Goal: Transaction & Acquisition: Obtain resource

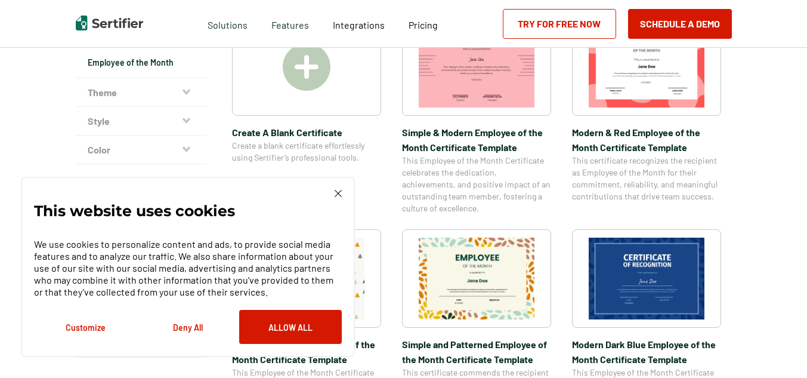
scroll to position [298, 0]
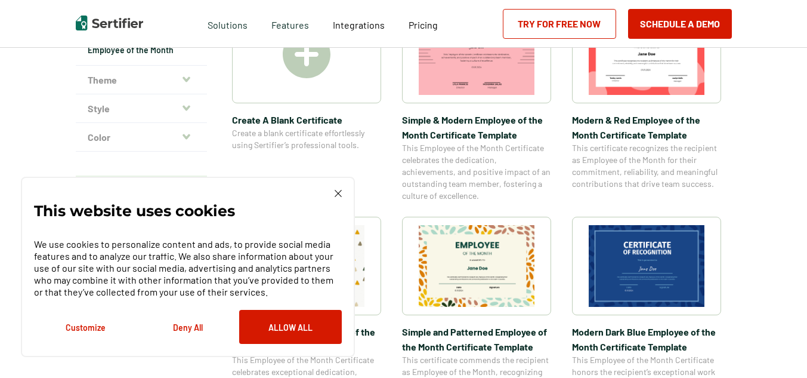
click at [333, 193] on div "This website uses cookies We use cookies to personalize content and ads, to pro…" at bounding box center [188, 267] width 308 height 154
click at [338, 193] on img at bounding box center [338, 193] width 7 height 7
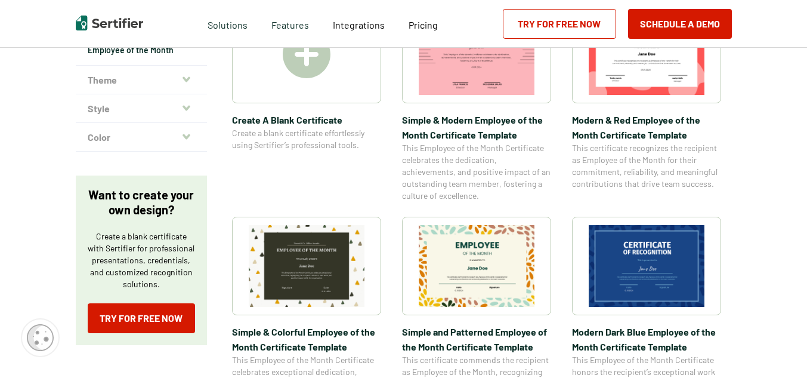
click at [456, 239] on img at bounding box center [477, 266] width 116 height 82
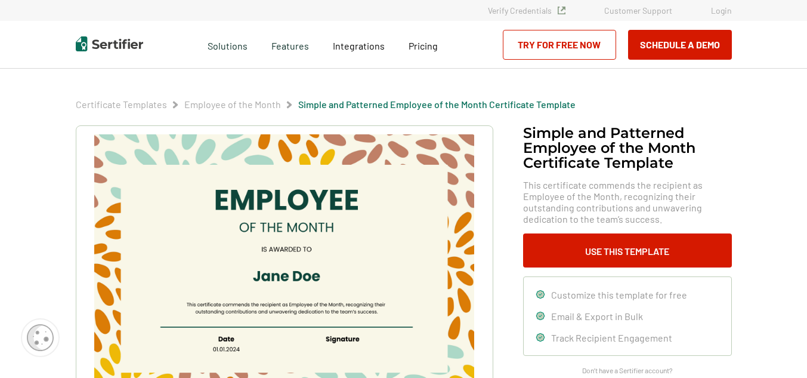
click at [325, 279] on img at bounding box center [283, 268] width 379 height 268
click at [301, 274] on img at bounding box center [283, 268] width 379 height 268
click at [300, 274] on img at bounding box center [283, 268] width 379 height 268
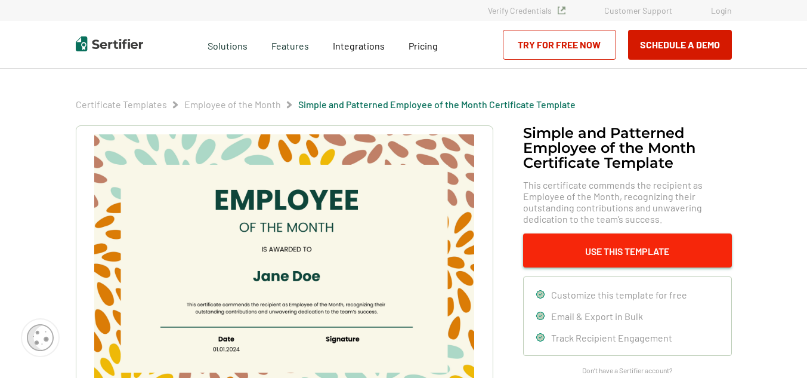
click at [595, 254] on button "Use This Template" at bounding box center [627, 250] width 209 height 34
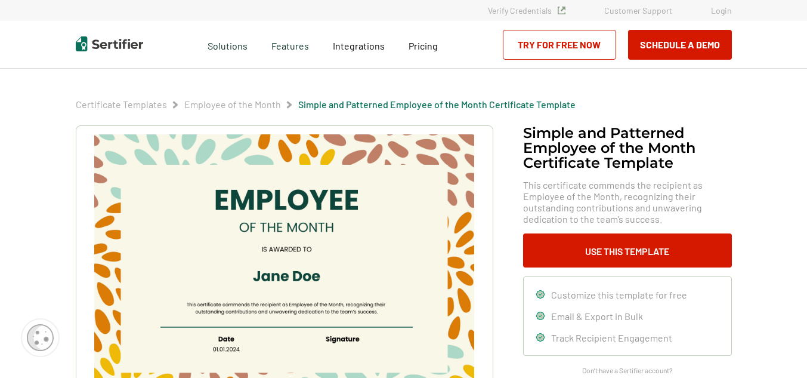
click at [607, 41] on link "Try for Free Now" at bounding box center [559, 45] width 113 height 30
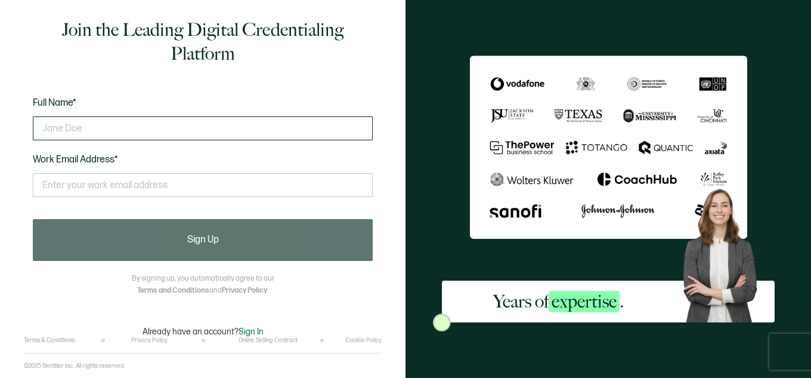
click at [128, 132] on input "text" at bounding box center [203, 128] width 340 height 24
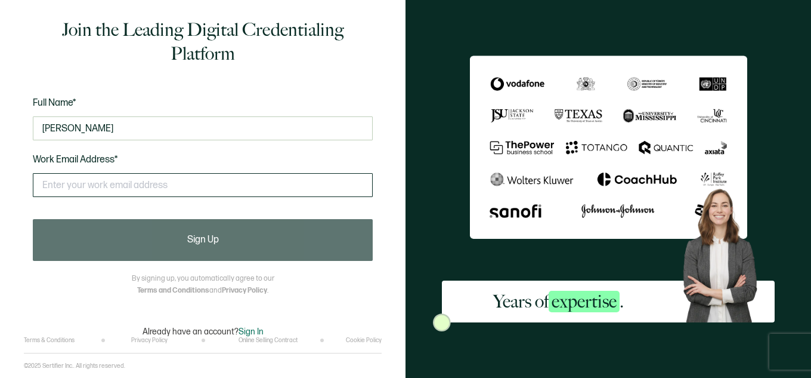
type input "[PERSON_NAME]"
click at [113, 184] on input "text" at bounding box center [203, 185] width 340 height 24
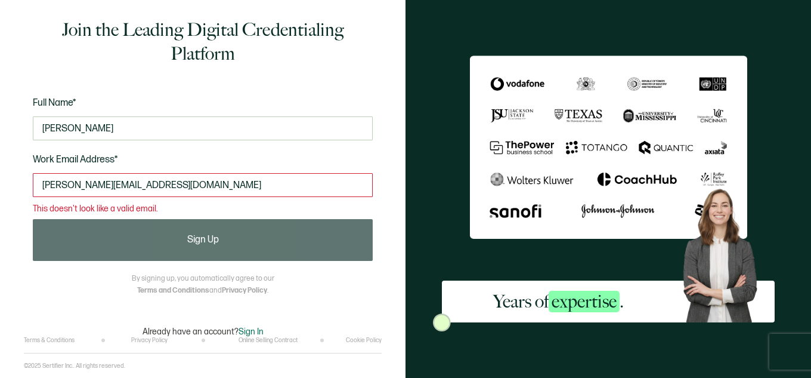
click at [49, 183] on input "[PERSON_NAME][EMAIL_ADDRESS][DOMAIN_NAME]" at bounding box center [203, 185] width 340 height 24
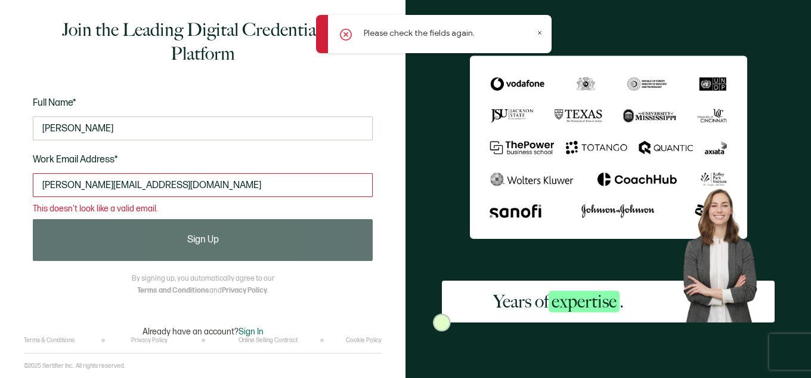
click at [50, 181] on input "[PERSON_NAME][EMAIL_ADDRESS][DOMAIN_NAME]" at bounding box center [203, 185] width 340 height 24
click at [76, 183] on input "[EMAIL_ADDRESS][DOMAIN_NAME]" at bounding box center [203, 185] width 340 height 24
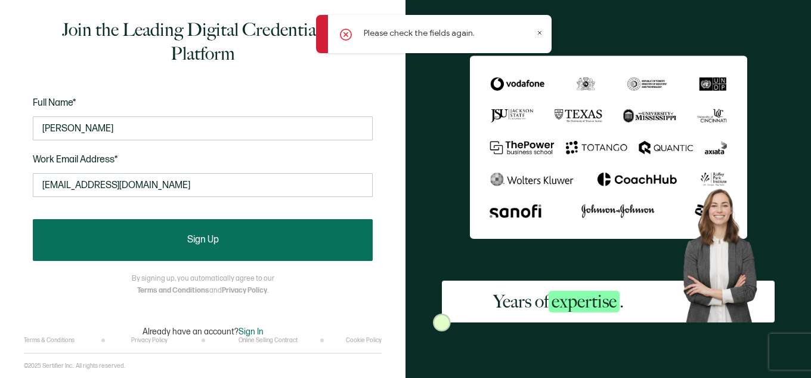
type input "[EMAIL_ADDRESS][DOMAIN_NAME]"
click at [125, 231] on button "Sign Up" at bounding box center [203, 240] width 340 height 42
click at [216, 235] on span "Sign Up" at bounding box center [203, 240] width 32 height 10
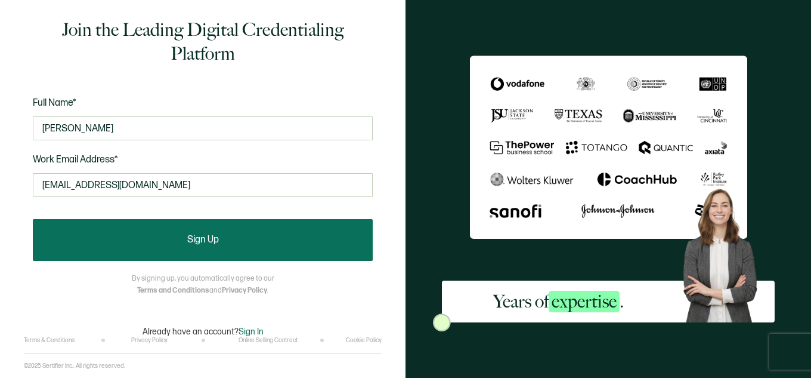
click at [216, 235] on span "Sign Up" at bounding box center [203, 240] width 32 height 10
click at [205, 237] on span "Sign Up" at bounding box center [203, 240] width 32 height 10
click at [177, 242] on button "Sign Up" at bounding box center [203, 240] width 340 height 42
click at [178, 242] on button "Sign Up" at bounding box center [203, 240] width 340 height 42
